Goal: Information Seeking & Learning: Check status

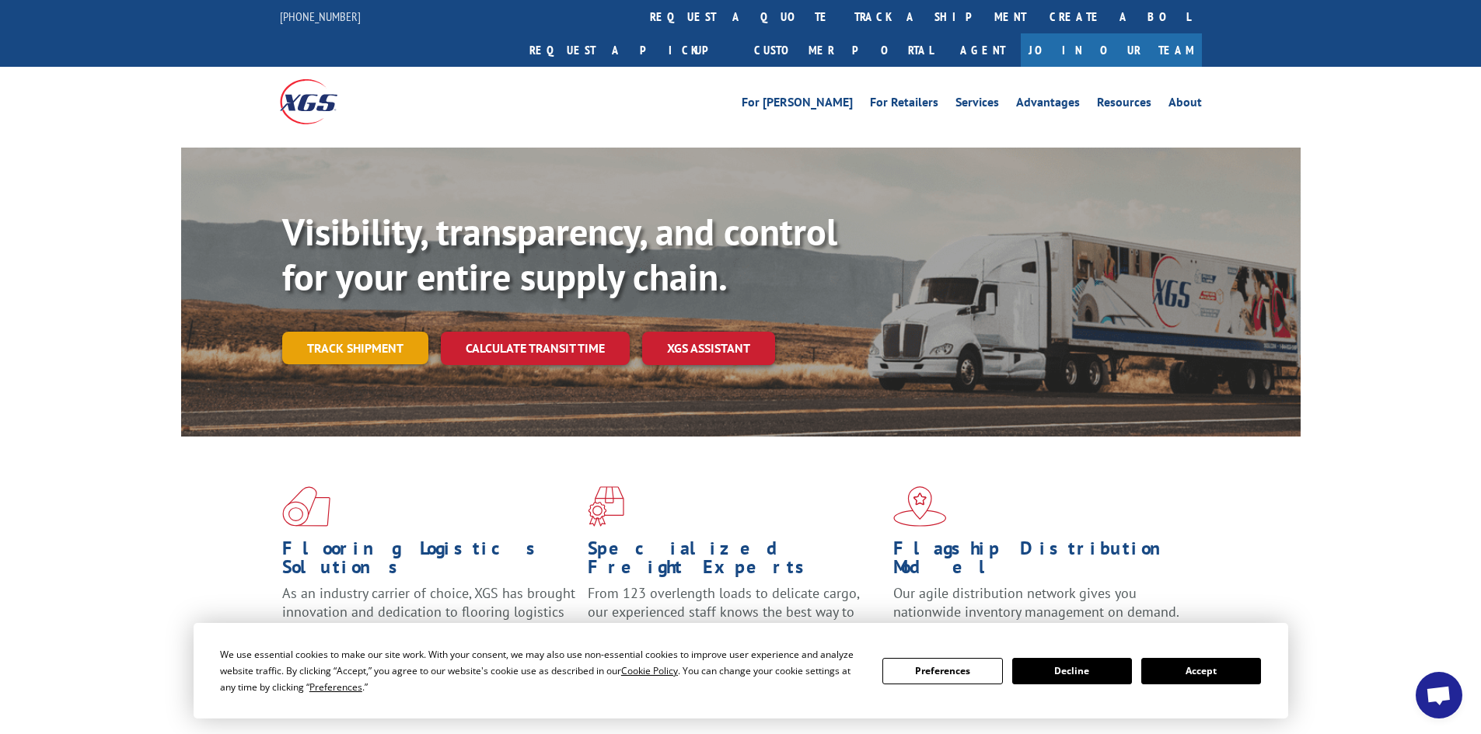
click at [379, 332] on link "Track shipment" at bounding box center [355, 348] width 146 height 33
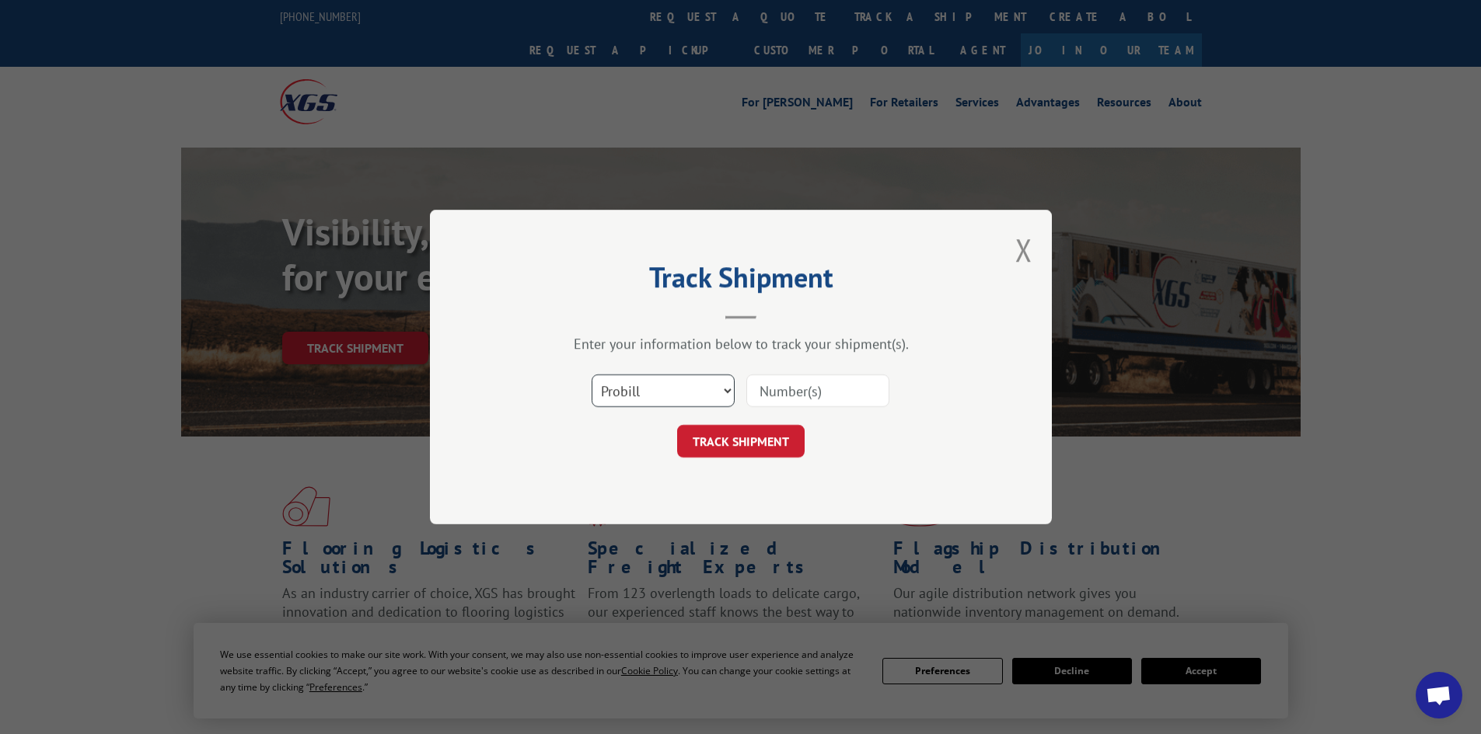
click at [630, 388] on select "Select category... Probill BOL PO" at bounding box center [662, 391] width 143 height 33
select select "po"
click at [591, 375] on select "Select category... Probill BOL PO" at bounding box center [662, 391] width 143 height 33
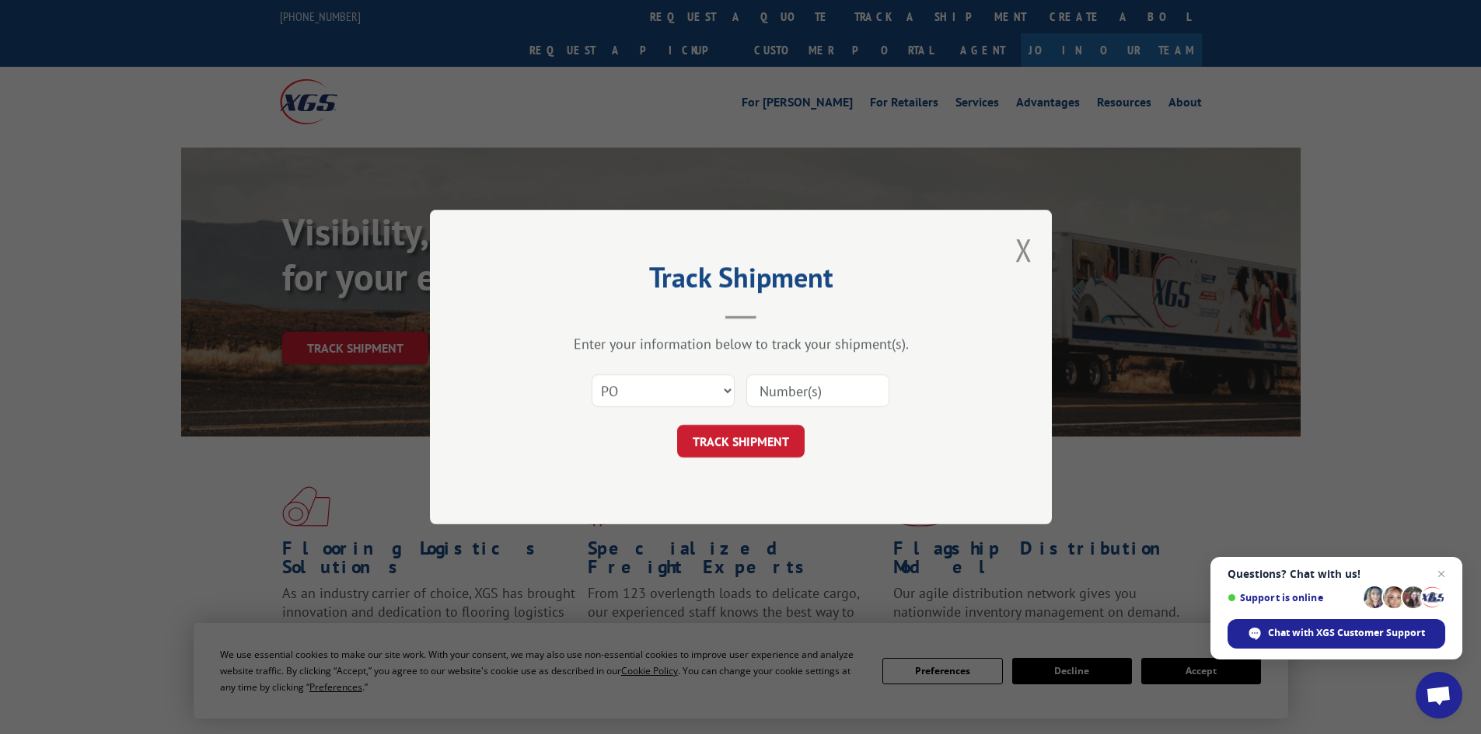
click at [803, 385] on input at bounding box center [817, 391] width 143 height 33
paste input "10533672"
type input "10533672"
click at [787, 448] on button "TRACK SHIPMENT" at bounding box center [740, 441] width 127 height 33
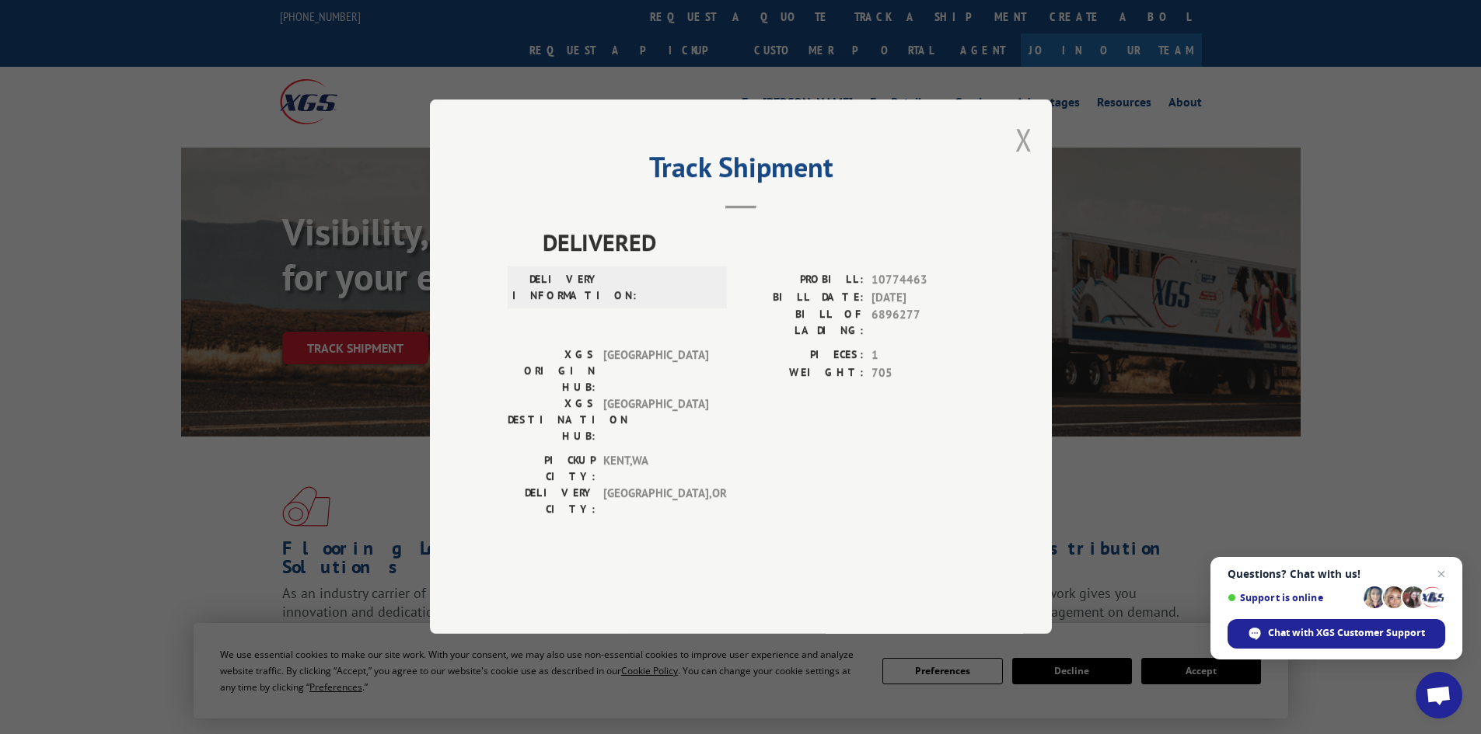
click at [1017, 160] on button "Close modal" at bounding box center [1023, 139] width 17 height 41
